Goal: Obtain resource: Obtain resource

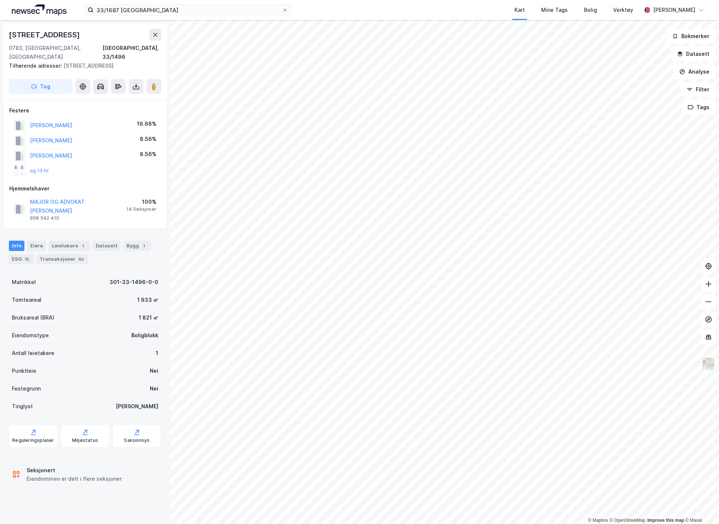
click at [136, 84] on icon at bounding box center [136, 86] width 1 height 4
click at [125, 96] on div "Last ned grunnbok" at bounding box center [104, 101] width 79 height 12
click at [138, 91] on button at bounding box center [136, 86] width 15 height 15
click at [110, 102] on div "Last ned grunnbok" at bounding box center [99, 101] width 43 height 6
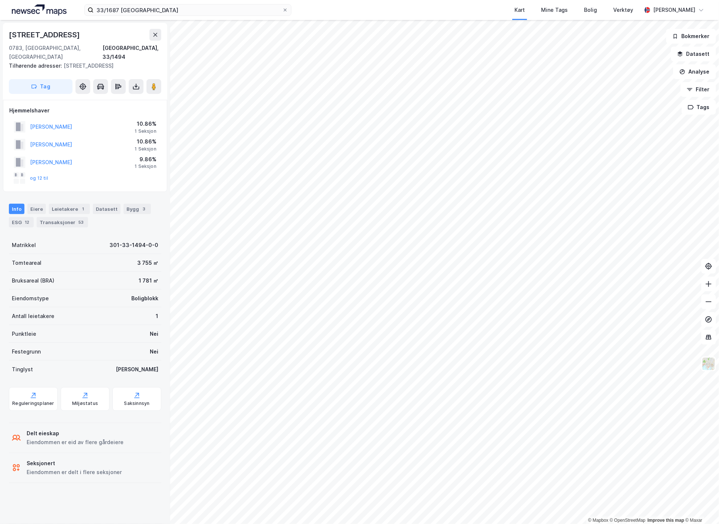
click at [134, 83] on icon at bounding box center [135, 86] width 7 height 7
click at [118, 98] on div "Last ned grunnbok" at bounding box center [99, 101] width 43 height 6
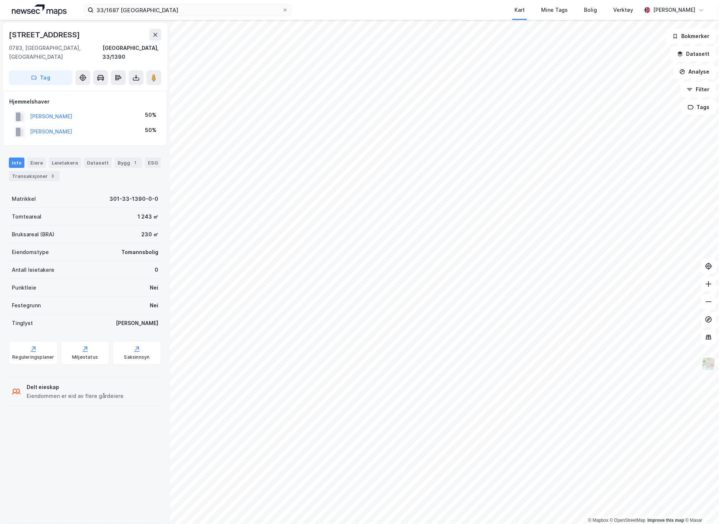
click at [138, 74] on icon at bounding box center [135, 77] width 7 height 7
click at [110, 89] on div "Last ned grunnbok" at bounding box center [99, 92] width 43 height 6
click at [115, 9] on input "33/1687 [GEOGRAPHIC_DATA]" at bounding box center [188, 9] width 189 height 11
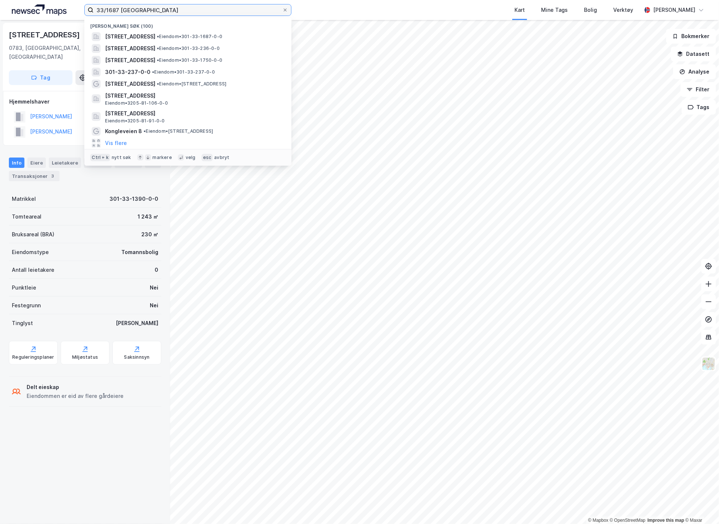
click at [115, 9] on input "33/1687 [GEOGRAPHIC_DATA]" at bounding box center [188, 9] width 189 height 11
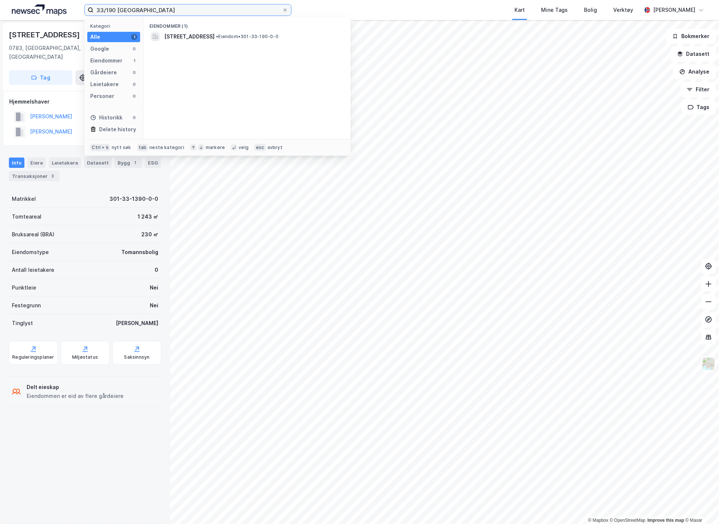
type input "33/190 [GEOGRAPHIC_DATA]"
click at [174, 36] on span "[STREET_ADDRESS]" at bounding box center [189, 36] width 50 height 9
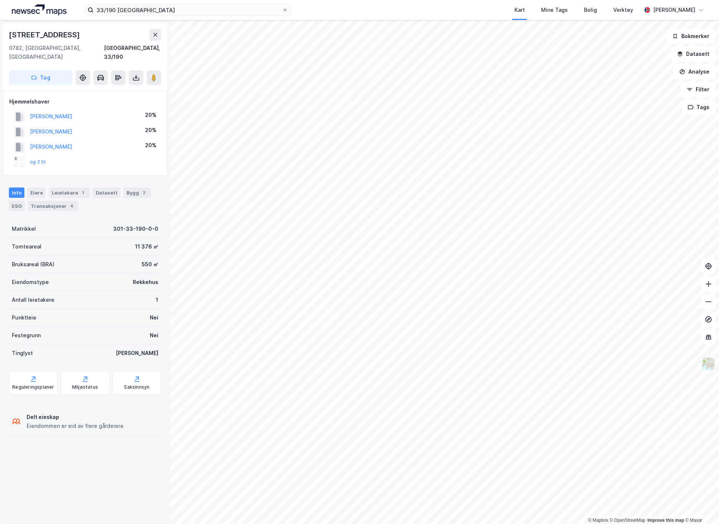
click at [132, 71] on button at bounding box center [136, 77] width 15 height 15
click at [119, 89] on div "Last ned grunnbok" at bounding box center [99, 92] width 43 height 6
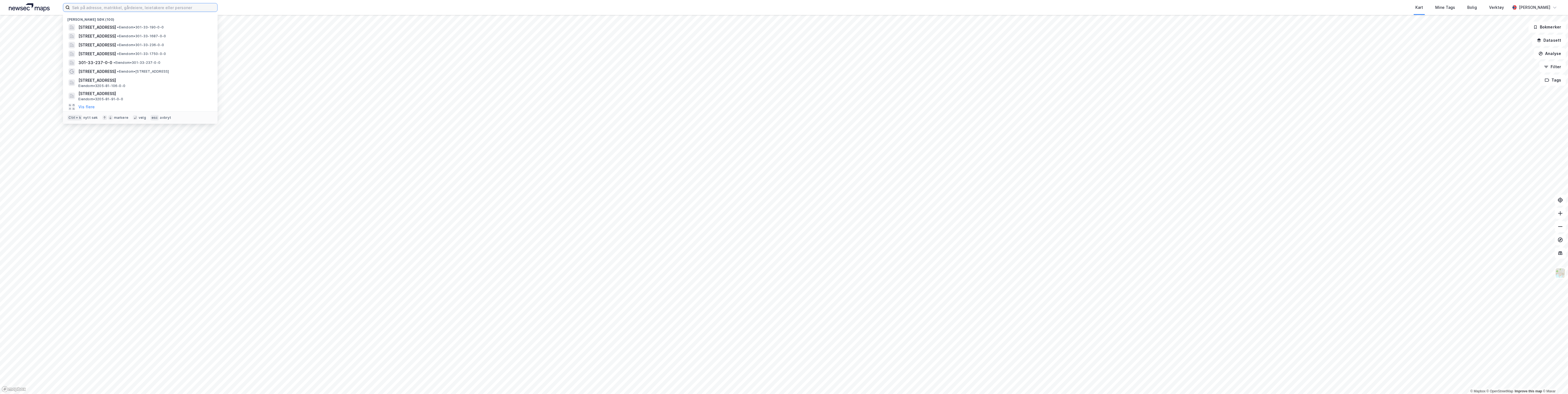
click at [166, 9] on input at bounding box center [143, 7] width 147 height 8
type input "33/1750"
click at [160, 26] on span "[STREET_ADDRESS]" at bounding box center [141, 27] width 37 height 7
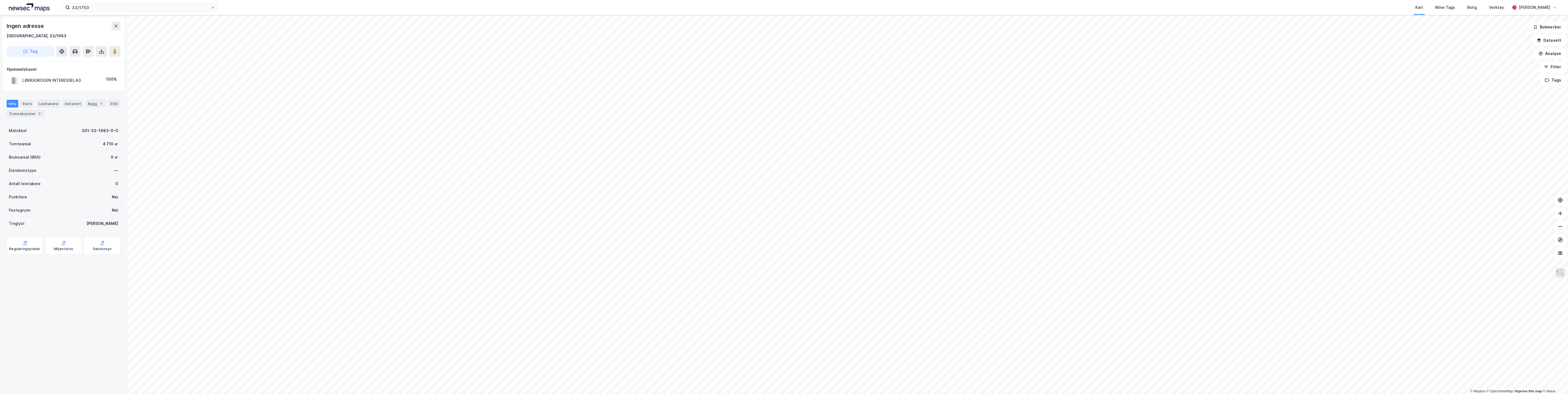
click at [97, 52] on button at bounding box center [102, 51] width 11 height 11
click at [90, 64] on div "Last ned grunnbok" at bounding box center [74, 63] width 32 height 4
